Goal: Entertainment & Leisure: Consume media (video, audio)

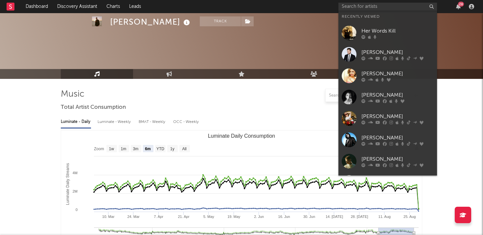
select select "6m"
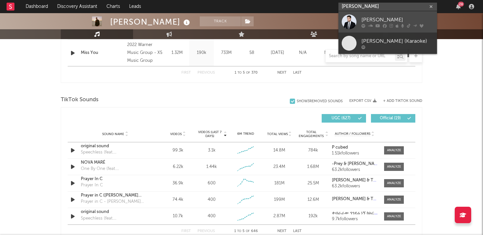
type input "[PERSON_NAME]"
click at [388, 19] on div "[PERSON_NAME]" at bounding box center [397, 20] width 72 height 8
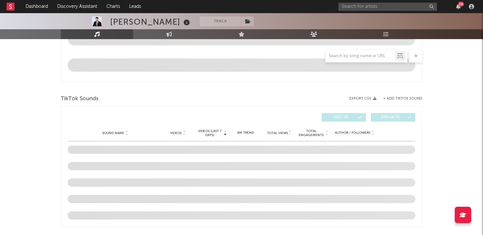
select select "6m"
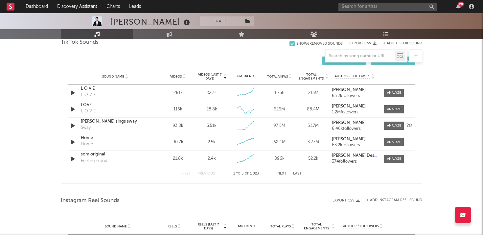
scroll to position [453, 0]
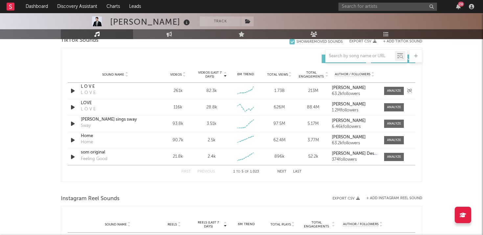
click at [72, 91] on icon "button" at bounding box center [72, 91] width 7 height 8
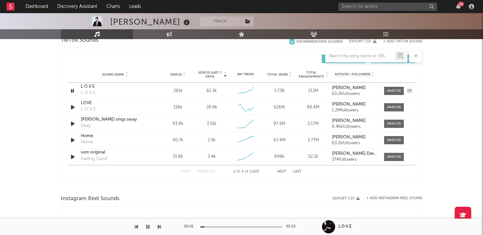
click at [72, 91] on icon "button" at bounding box center [72, 91] width 6 height 8
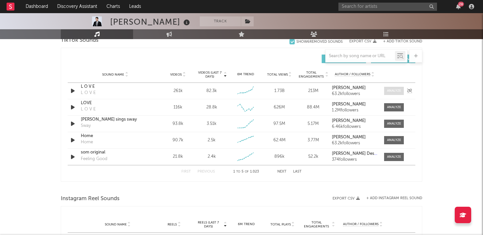
click at [396, 88] on span at bounding box center [394, 91] width 20 height 8
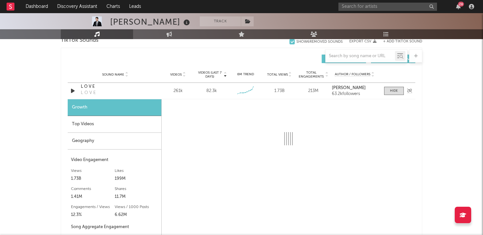
click at [84, 84] on div "L O V E" at bounding box center [115, 86] width 69 height 7
select select "6m"
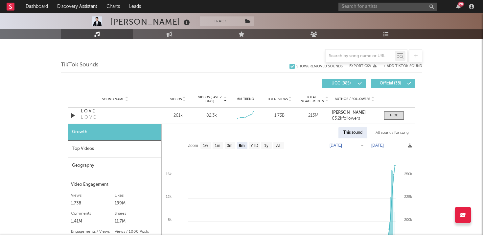
scroll to position [427, 0]
